Goal: Task Accomplishment & Management: Use online tool/utility

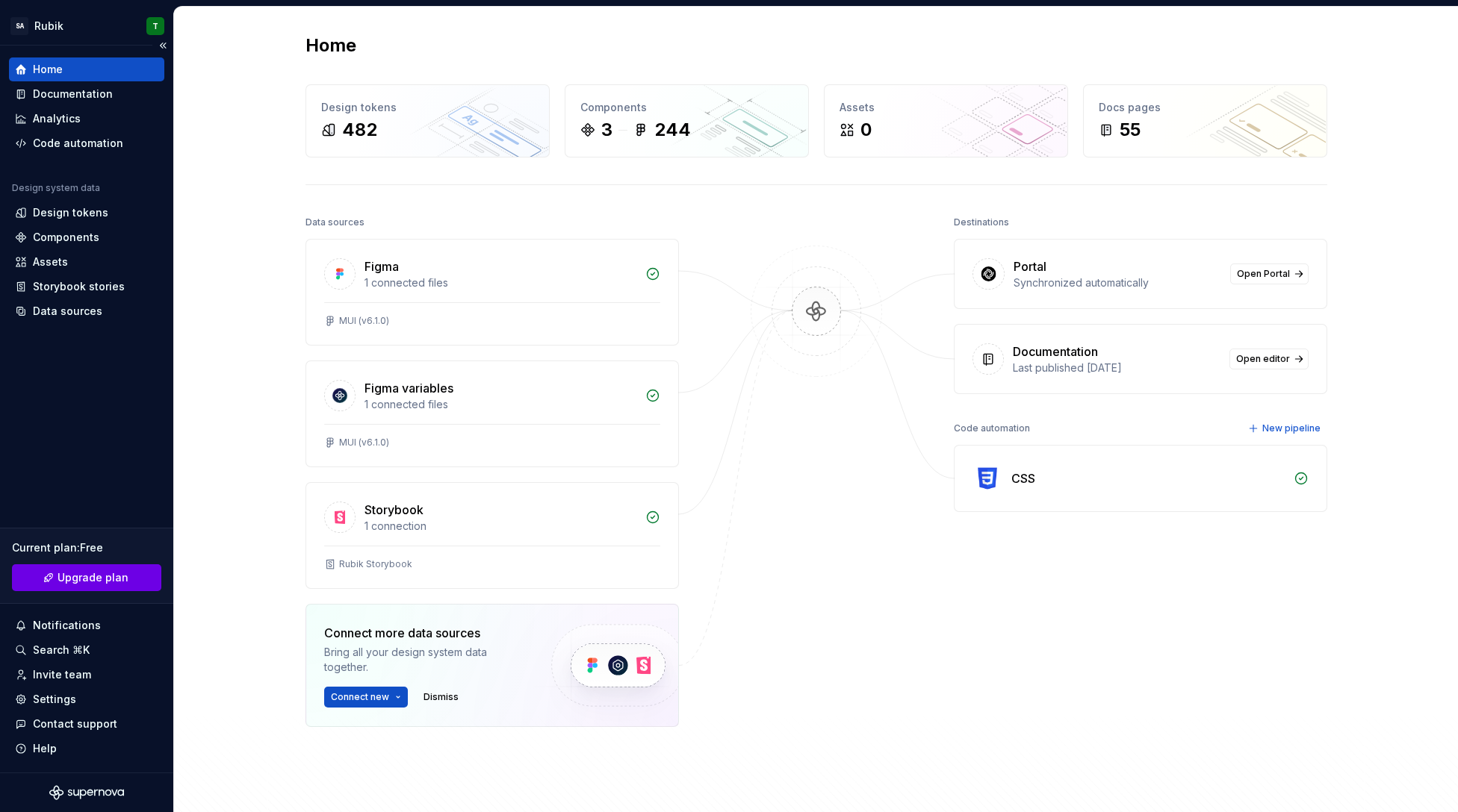
click at [107, 571] on span "Upgrade plan" at bounding box center [93, 577] width 71 height 15
click at [99, 137] on div "Code automation" at bounding box center [78, 143] width 91 height 15
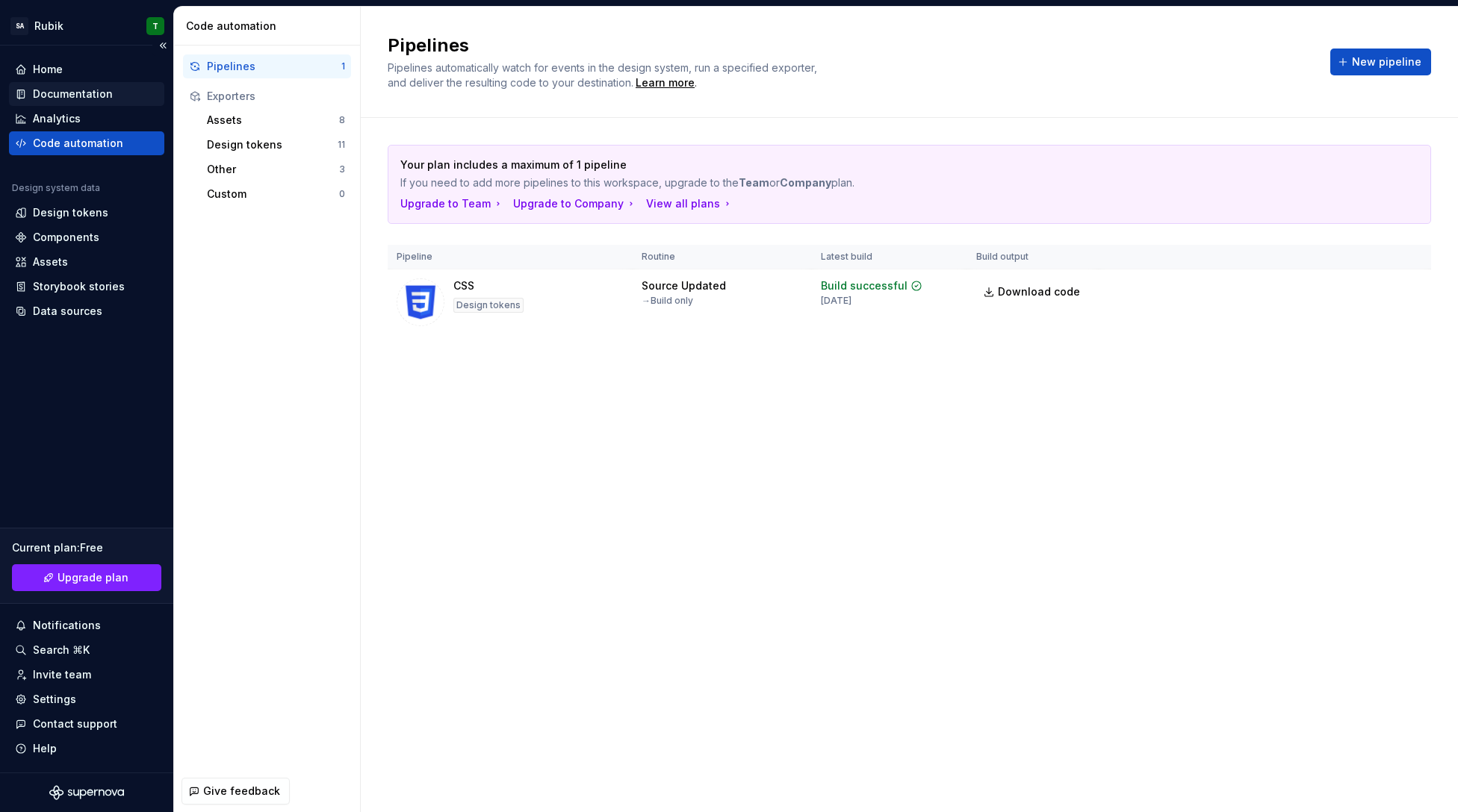
click at [103, 99] on div "Documentation" at bounding box center [72, 94] width 80 height 15
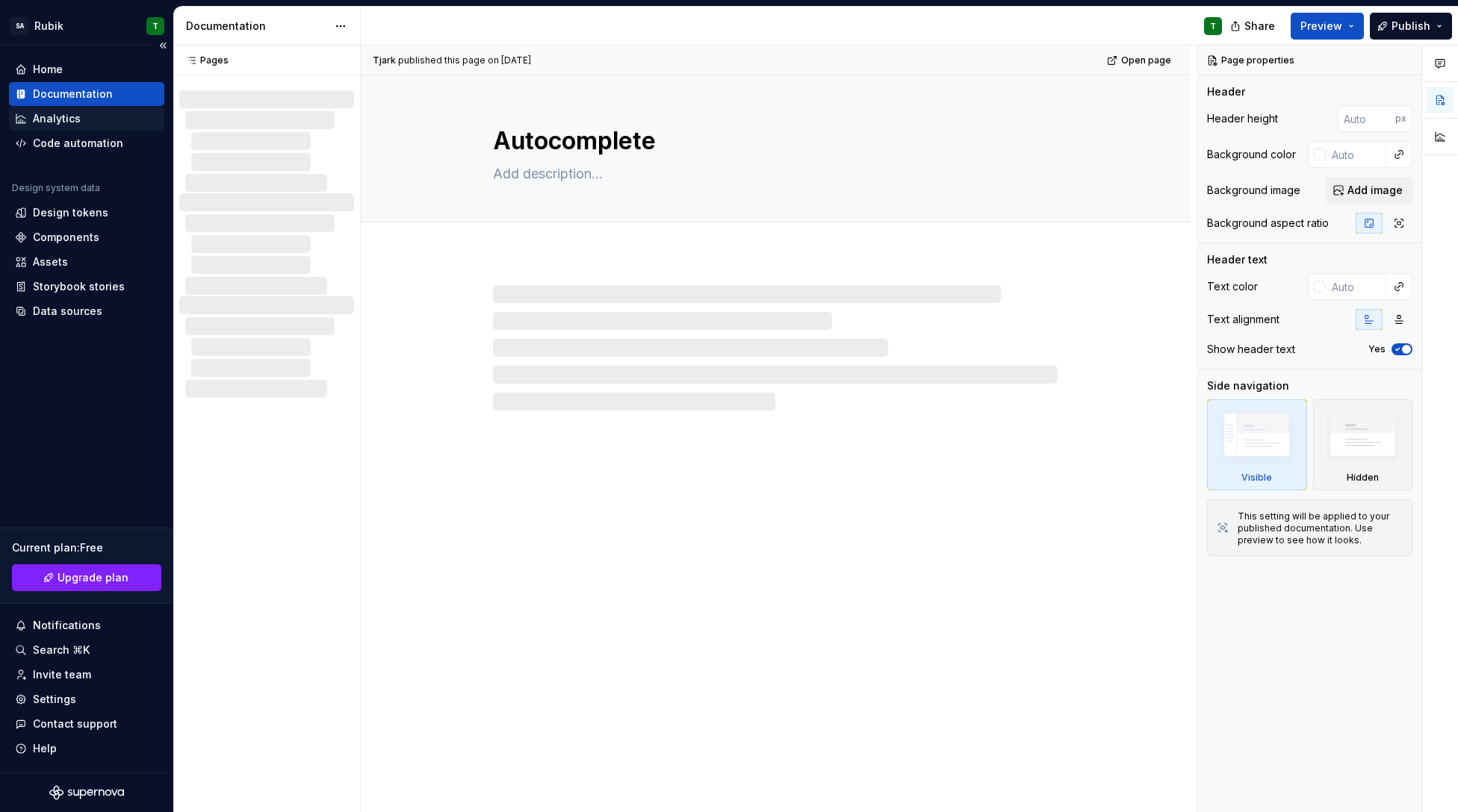
type textarea "*"
click at [91, 120] on div "Analytics" at bounding box center [86, 118] width 143 height 15
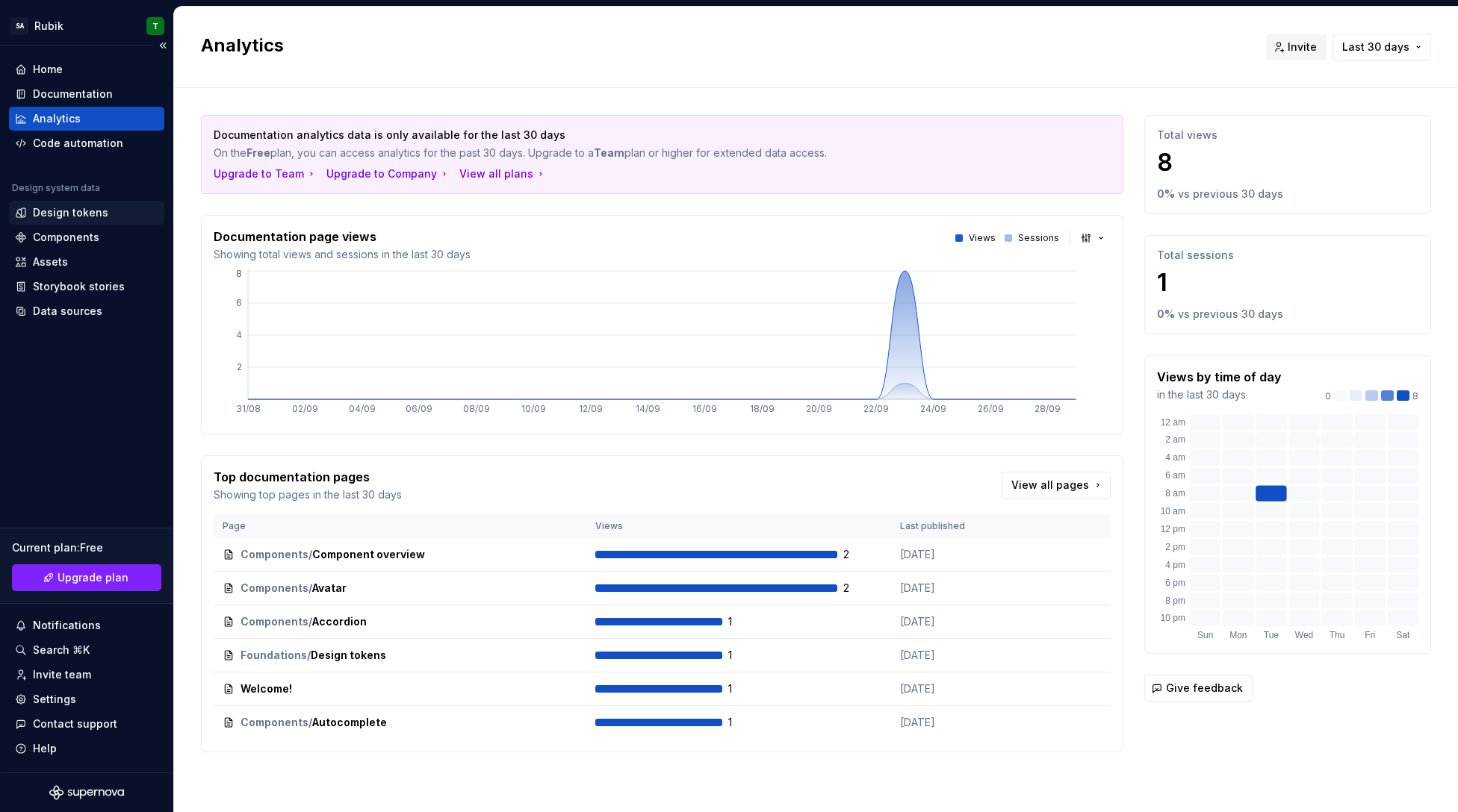
click at [85, 211] on div "Design tokens" at bounding box center [71, 213] width 75 height 15
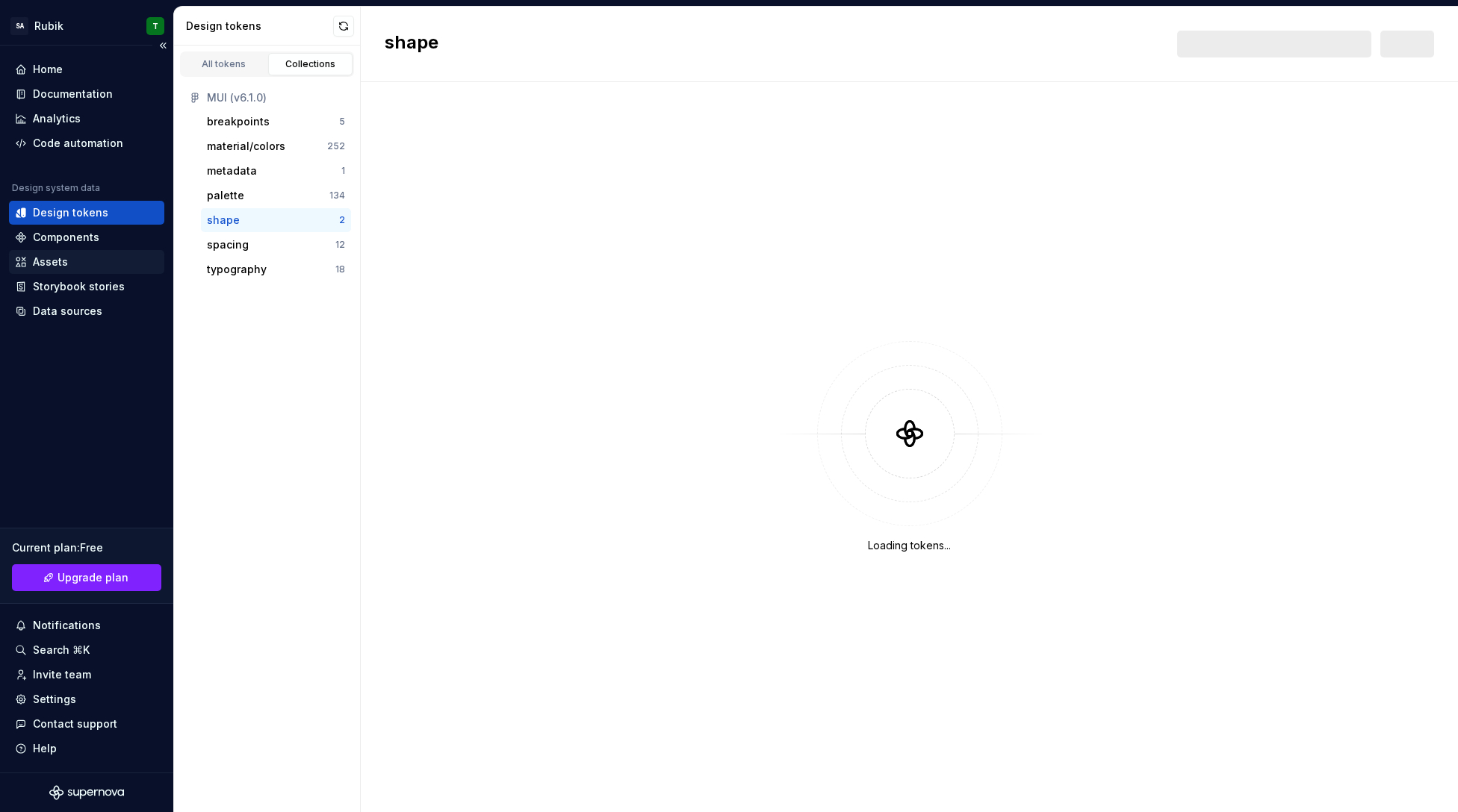
click at [77, 266] on div "Assets" at bounding box center [86, 262] width 143 height 15
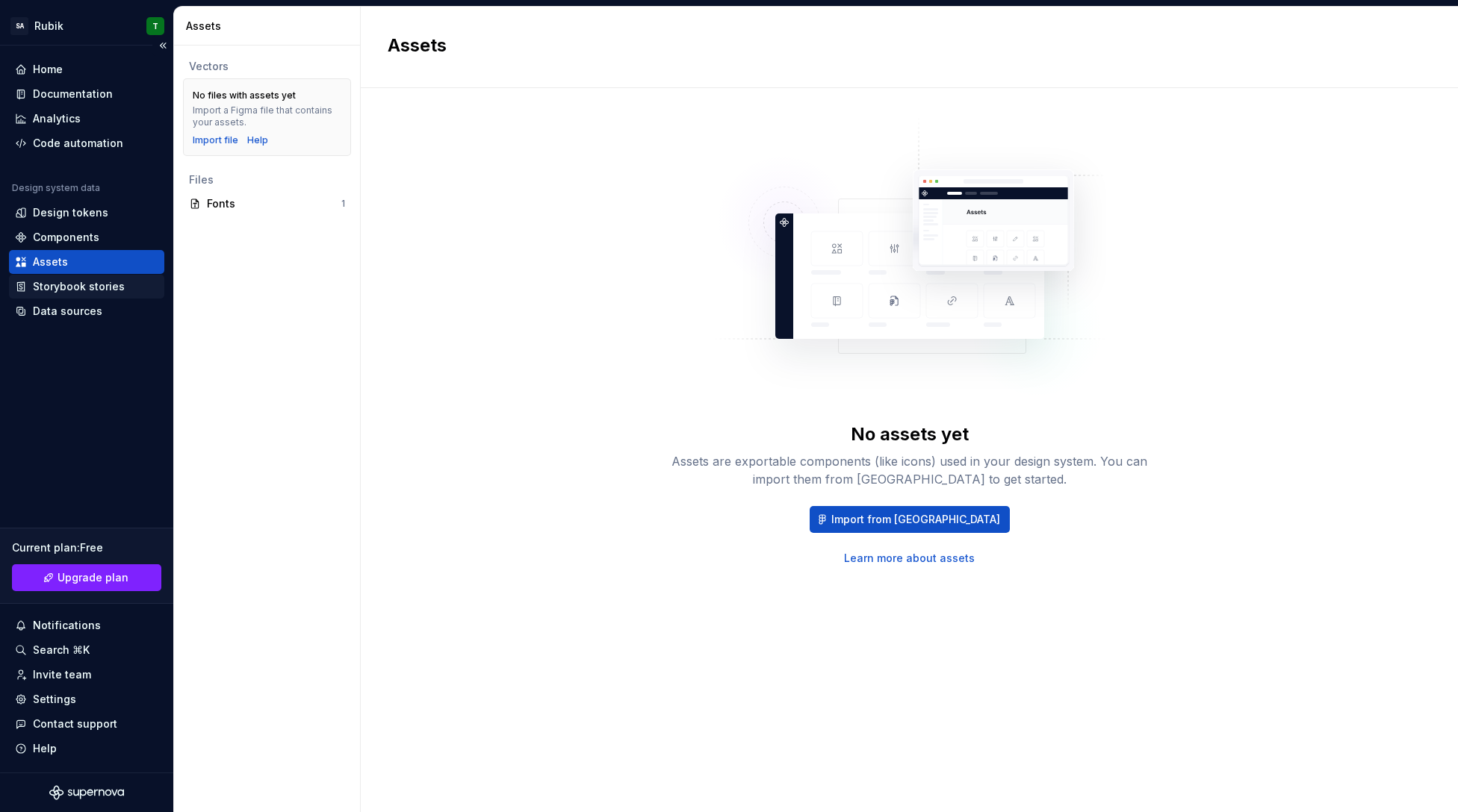
click at [73, 280] on div "Storybook stories" at bounding box center [79, 287] width 92 height 15
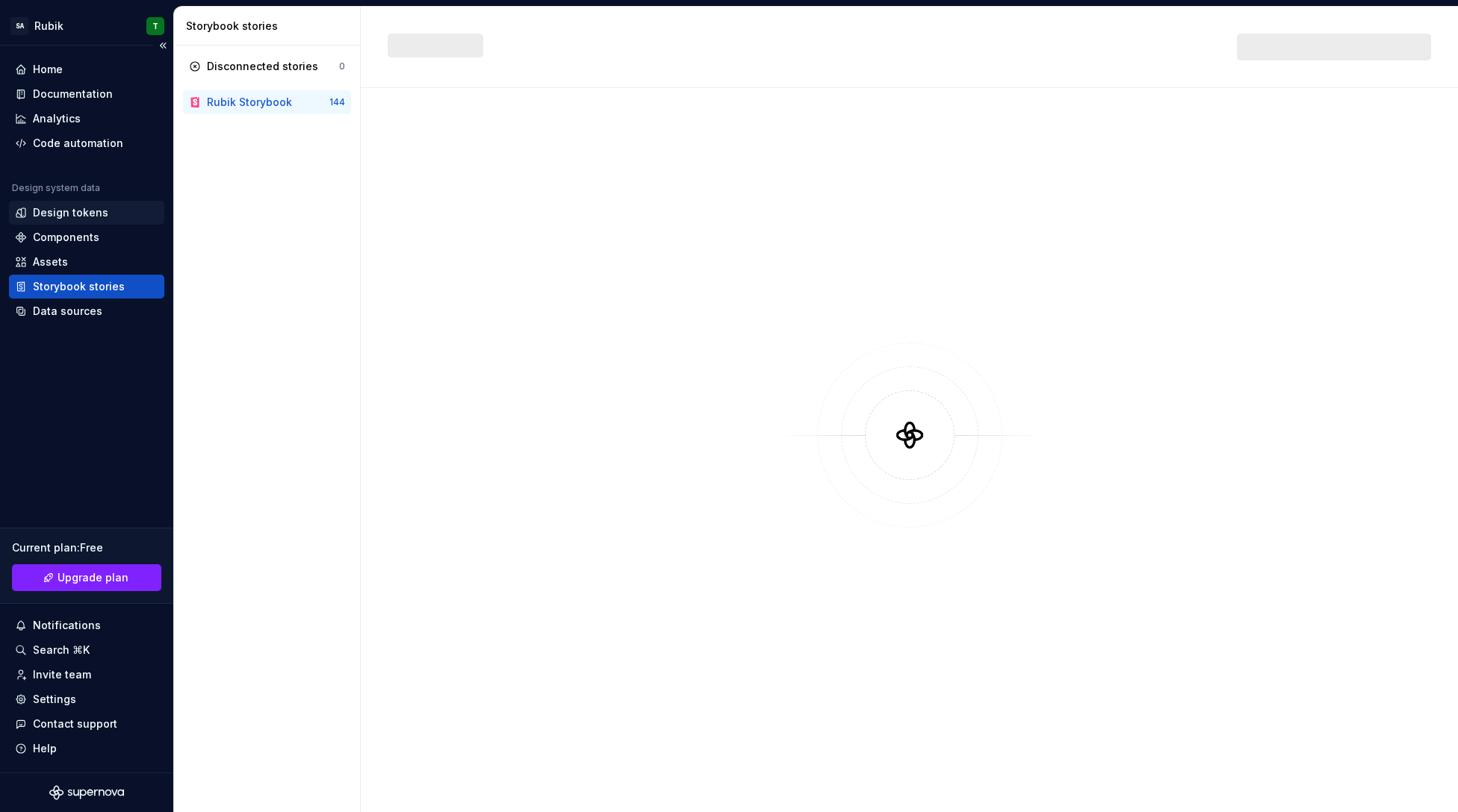
click at [94, 214] on div "Design tokens" at bounding box center [71, 213] width 75 height 15
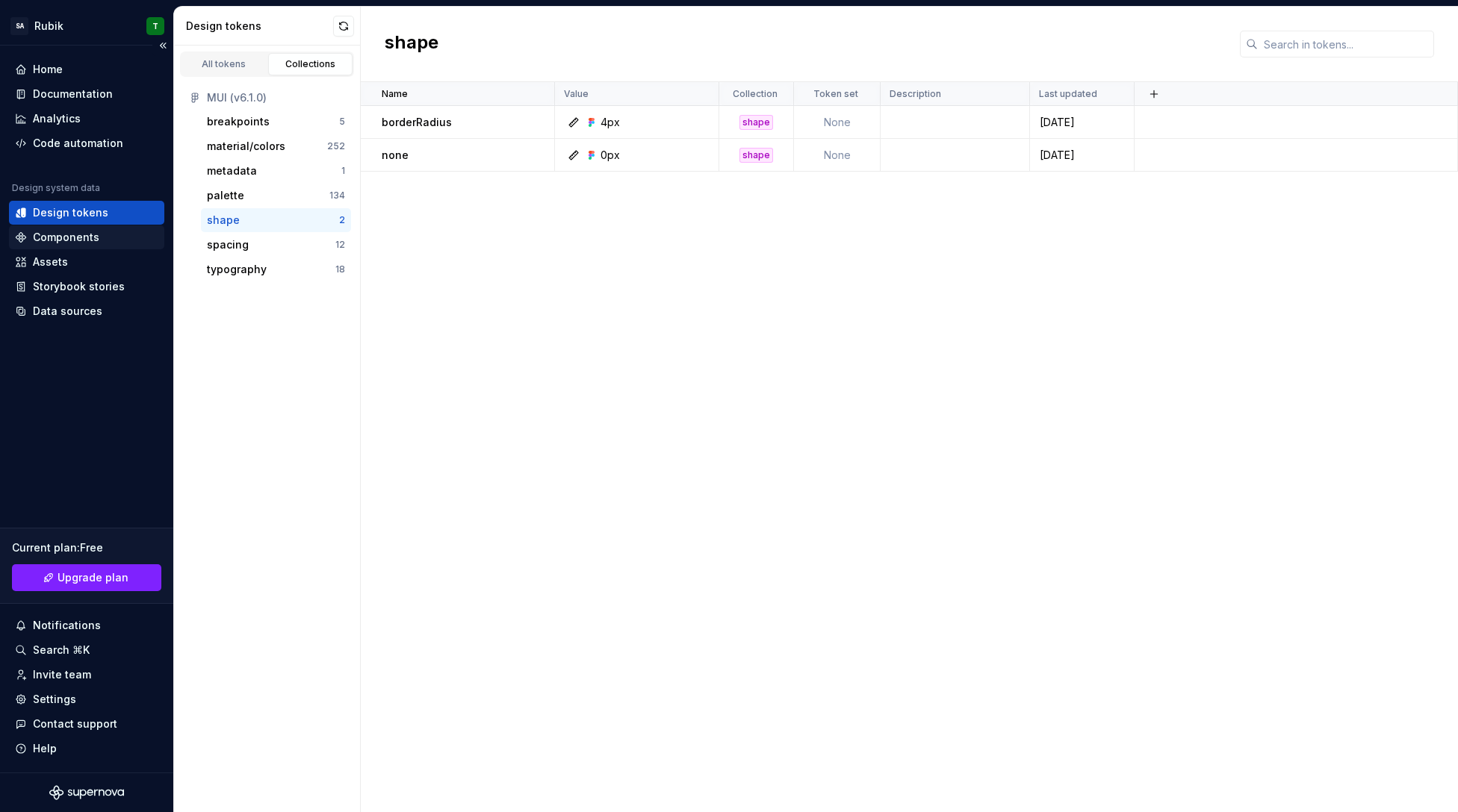
click at [75, 242] on div "Components" at bounding box center [66, 237] width 67 height 15
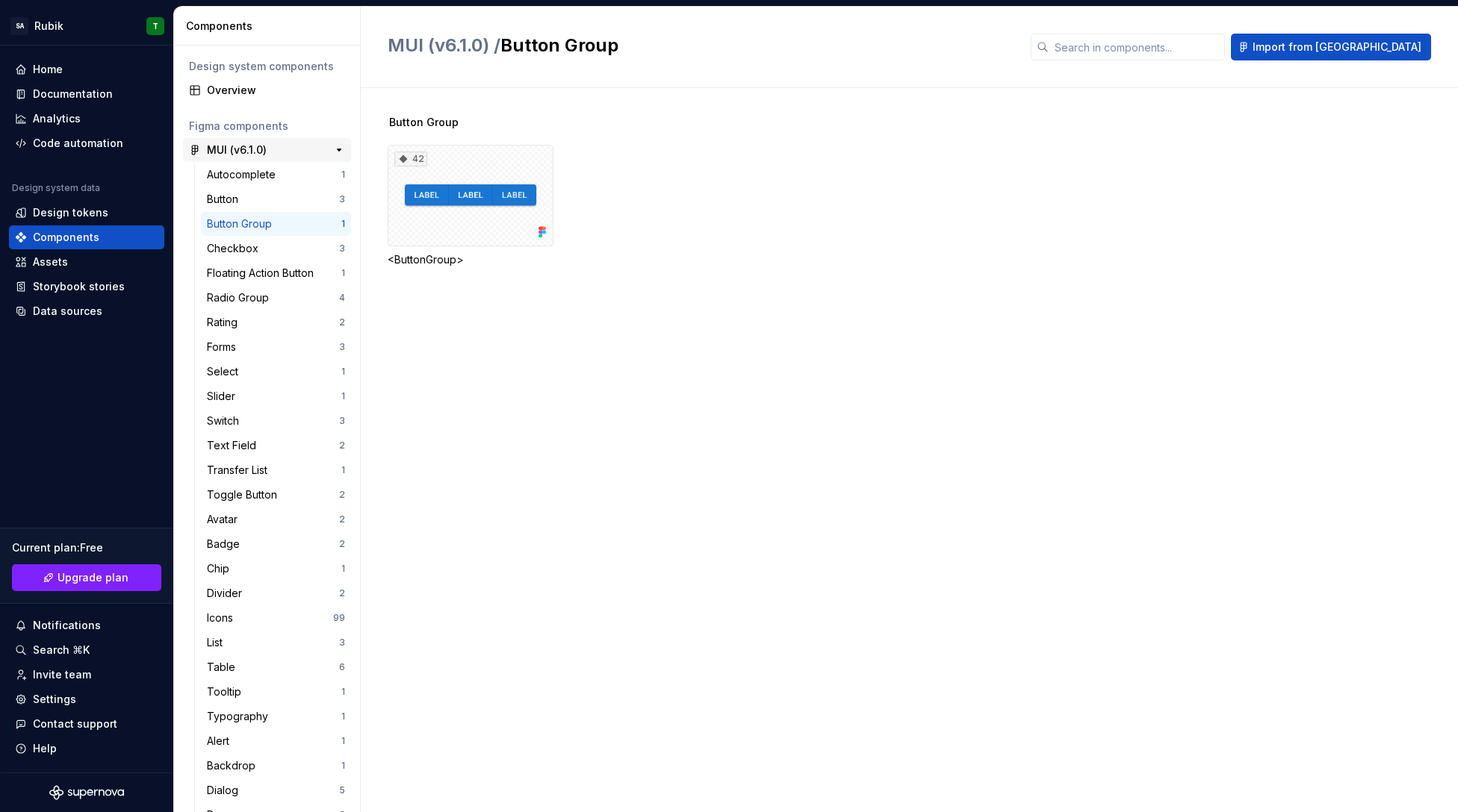
click at [214, 151] on div "MUI (v6.1.0)" at bounding box center [237, 150] width 60 height 15
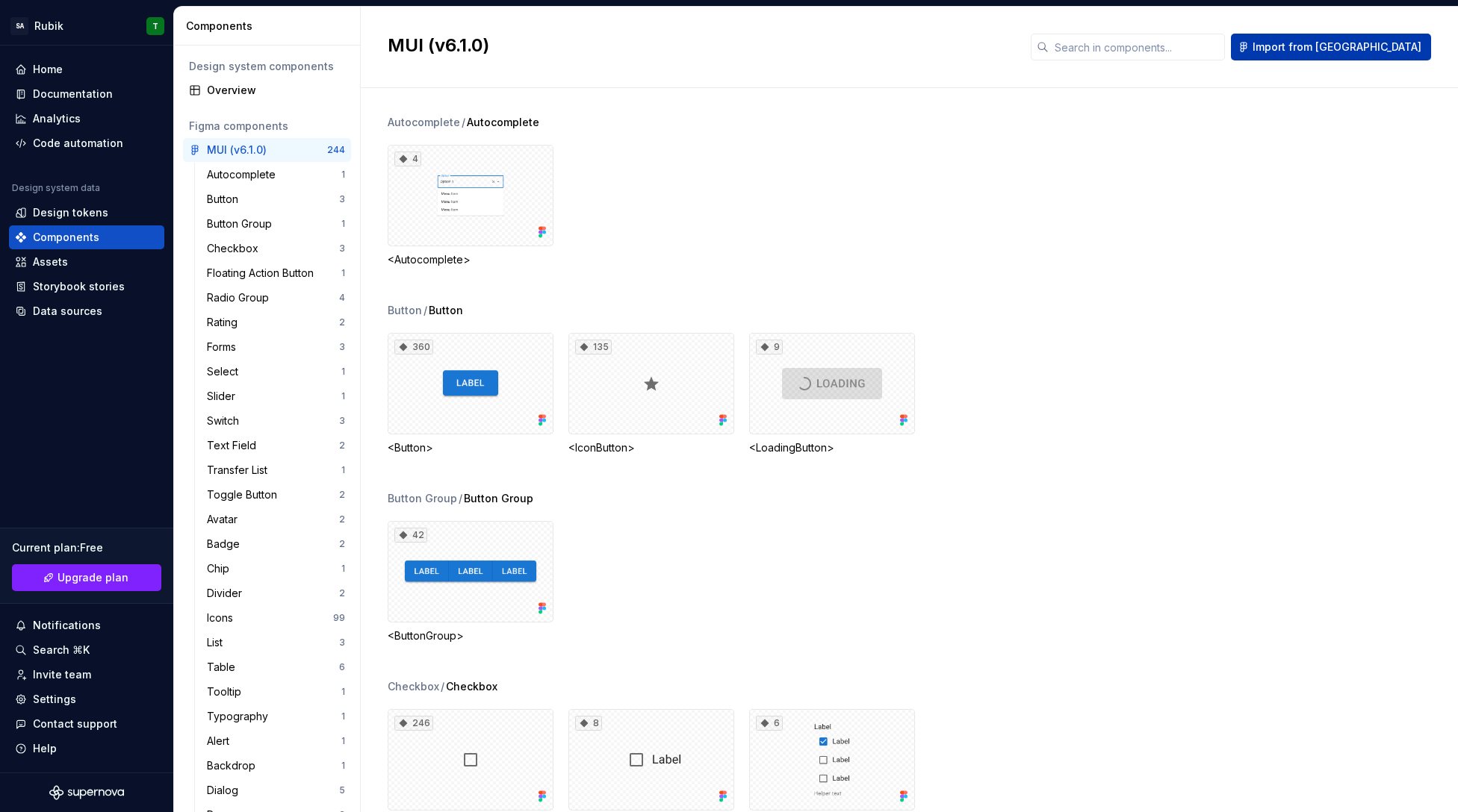
click at [1364, 38] on button "Import from [GEOGRAPHIC_DATA]" at bounding box center [1331, 47] width 200 height 27
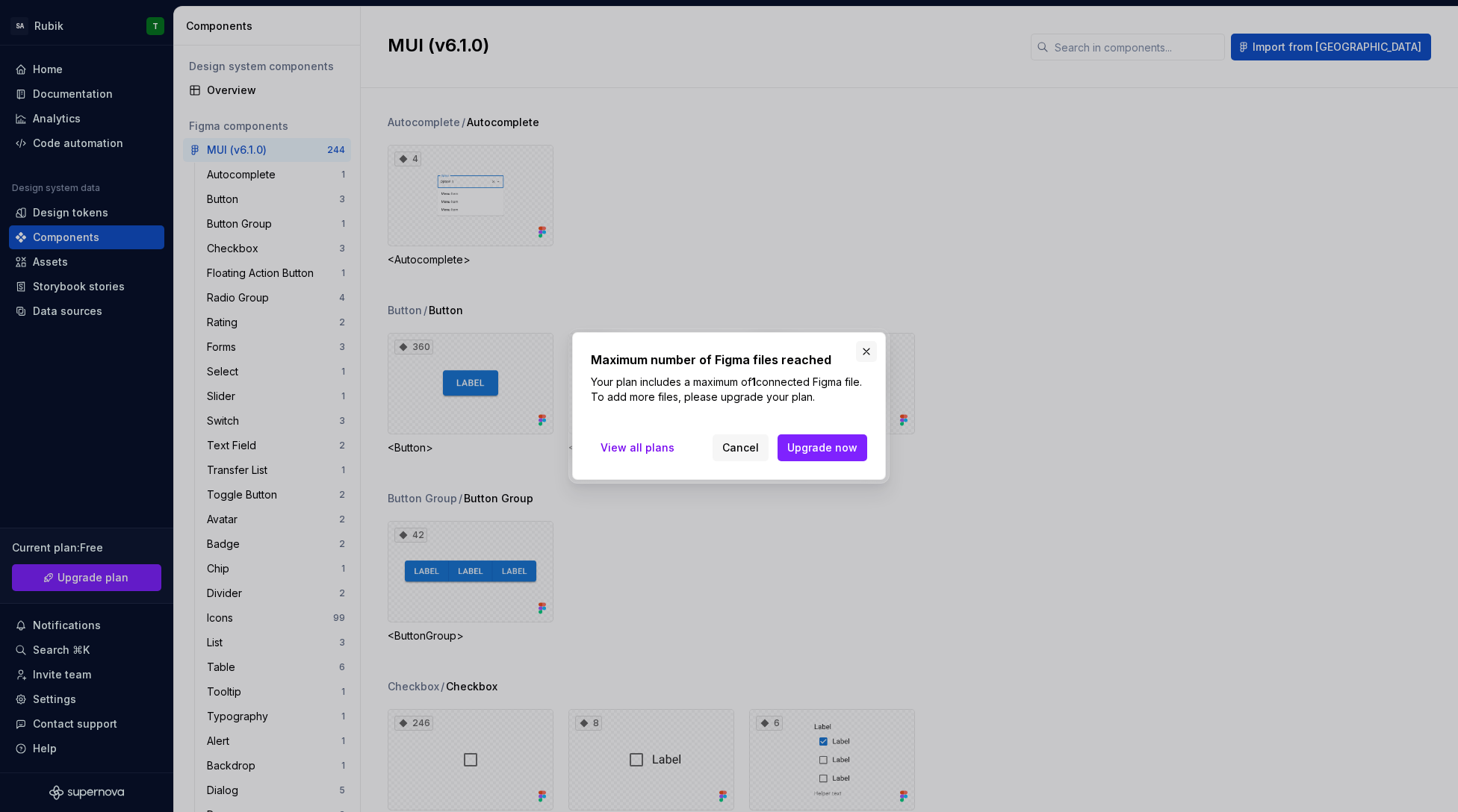
click at [865, 351] on button "button" at bounding box center [867, 351] width 21 height 21
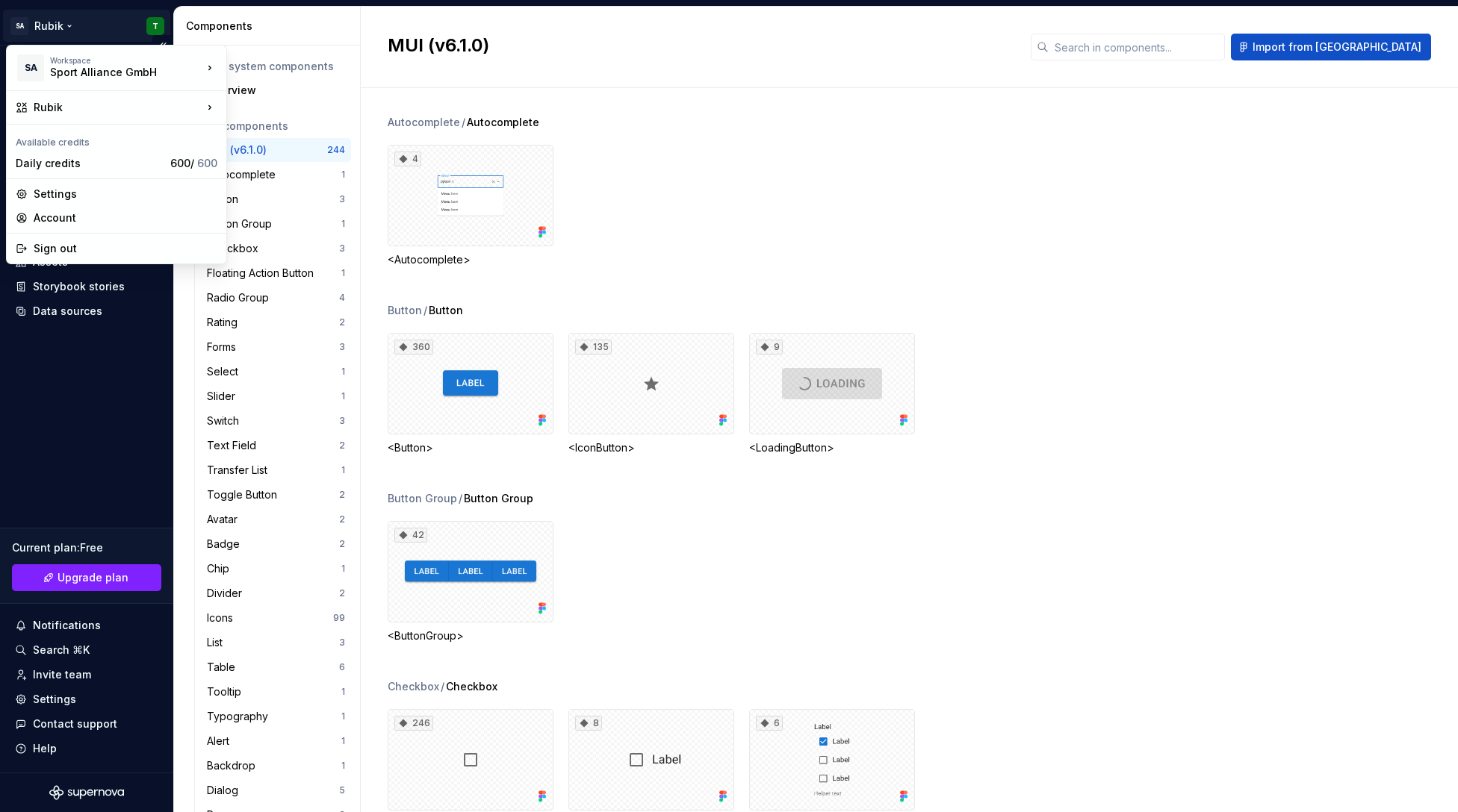
click at [71, 27] on html "Click to open side panel SA Rubik T Home Documentation Analytics Code automatio…" at bounding box center [729, 406] width 1458 height 812
click at [69, 217] on div "Account" at bounding box center [126, 218] width 183 height 15
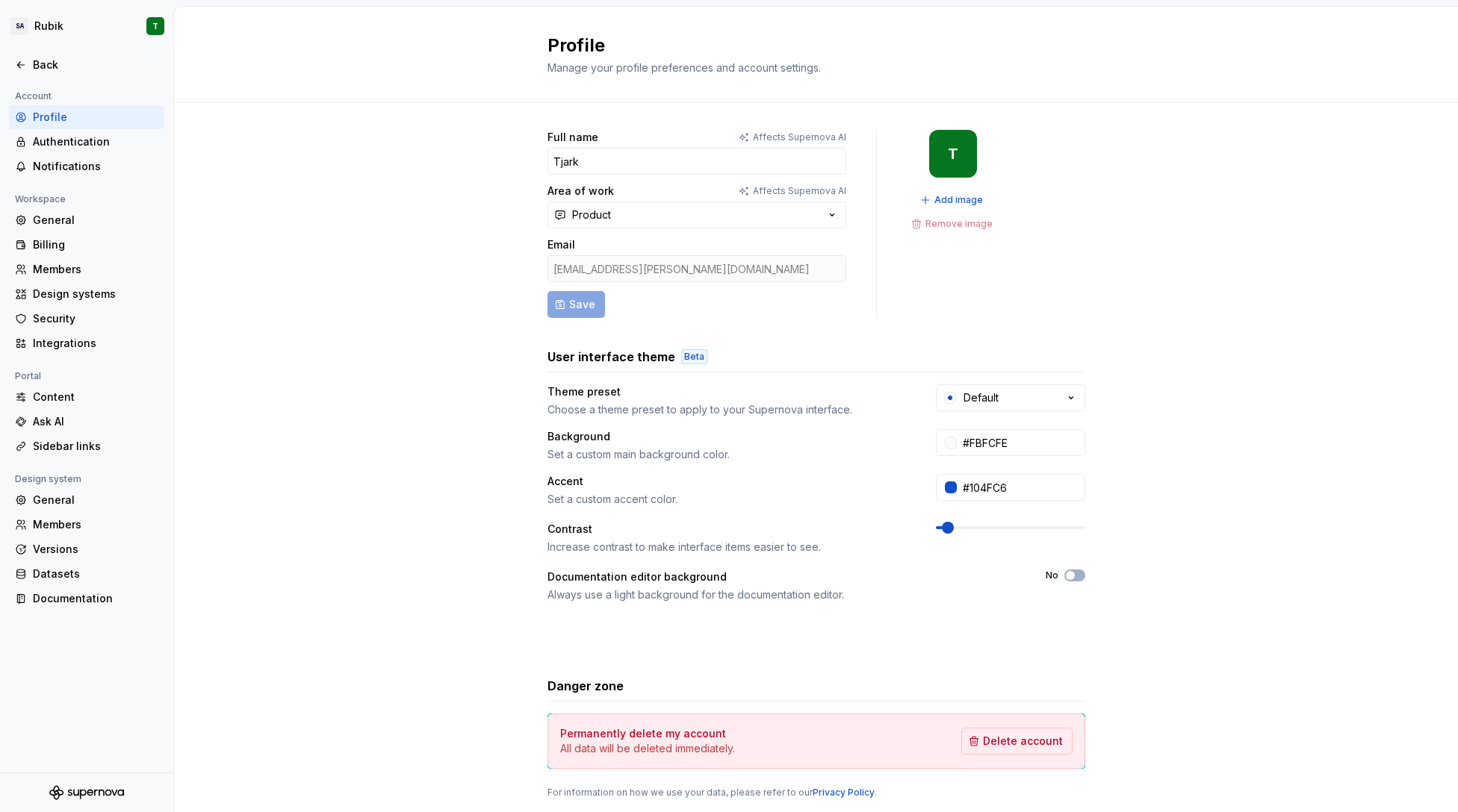
drag, startPoint x: 700, startPoint y: 272, endPoint x: 498, endPoint y: 245, distance: 203.8
click at [520, 267] on div "Full name Affects Supernova AI Tjark Area of work Affects Supernova AI Product …" at bounding box center [816, 478] width 1285 height 752
